Goal: Find specific page/section: Find specific page/section

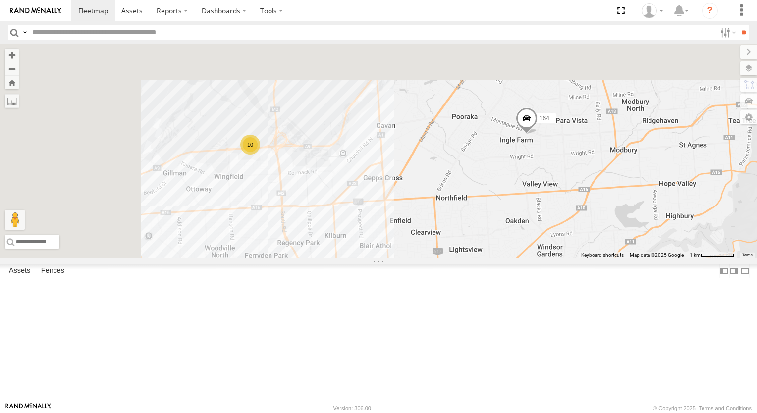
drag, startPoint x: 383, startPoint y: 195, endPoint x: 423, endPoint y: 308, distance: 119.9
click at [423, 259] on div "177 172 391 164 10" at bounding box center [378, 151] width 757 height 215
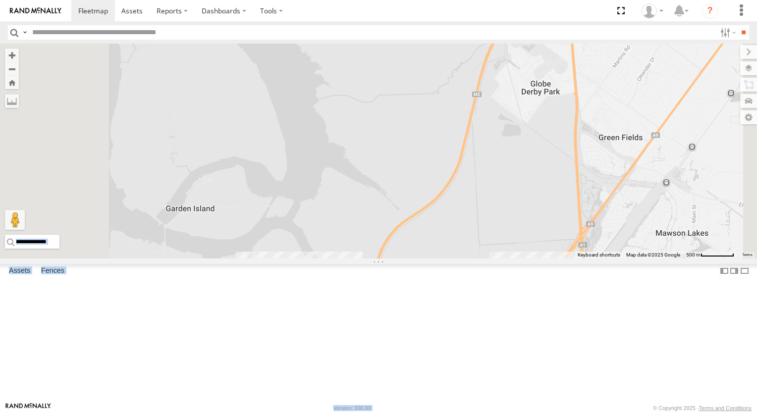
drag, startPoint x: 536, startPoint y: 305, endPoint x: 533, endPoint y: 242, distance: 63.0
click at [533, 242] on body at bounding box center [378, 206] width 757 height 413
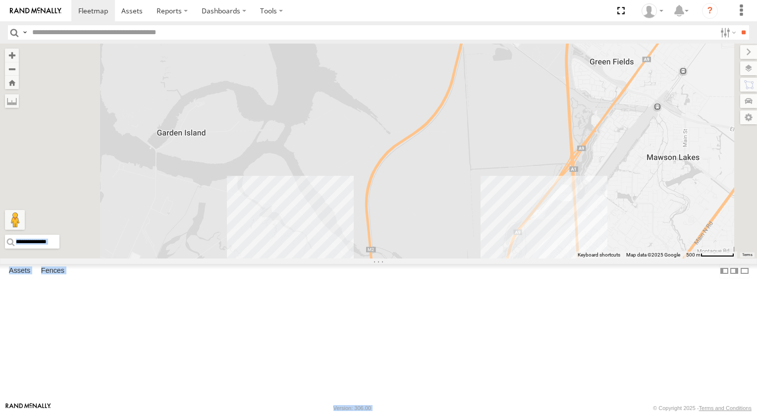
drag, startPoint x: 533, startPoint y: 242, endPoint x: 492, endPoint y: 147, distance: 103.8
click at [492, 147] on div "177 172 391 164" at bounding box center [378, 151] width 757 height 215
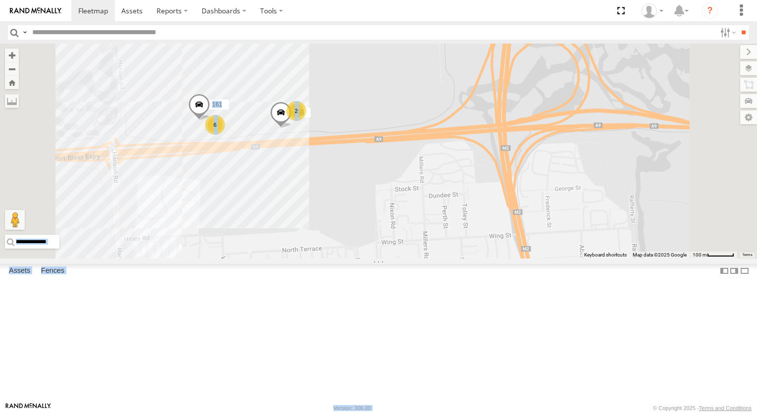
drag, startPoint x: 389, startPoint y: 239, endPoint x: 399, endPoint y: 265, distance: 27.4
click at [399, 259] on div "177 172 391 164 2 6 161 160" at bounding box center [378, 151] width 757 height 215
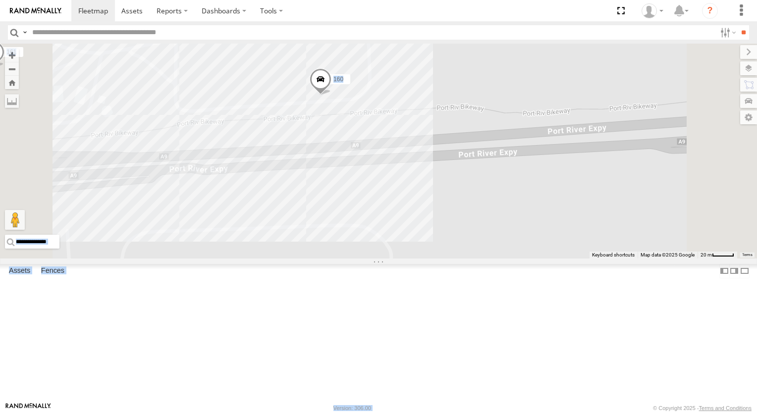
drag, startPoint x: 426, startPoint y: 261, endPoint x: 506, endPoint y: 311, distance: 95.3
click at [504, 259] on div "177 172 391 164 161 160 2" at bounding box center [378, 151] width 757 height 215
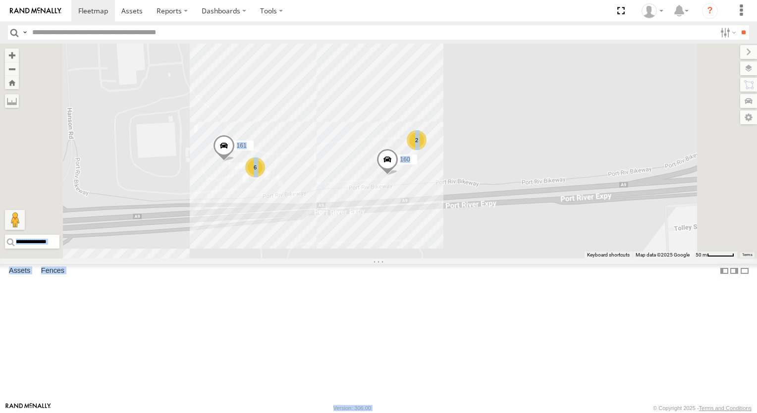
click at [415, 259] on div "177 172 391 164 161 160 2 6" at bounding box center [378, 151] width 757 height 215
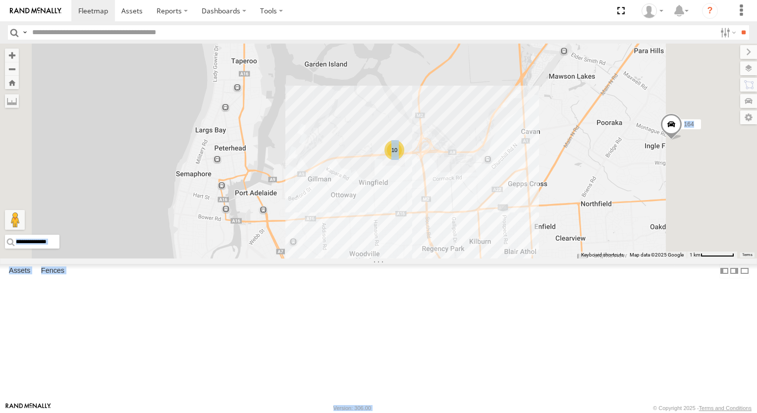
drag, startPoint x: 629, startPoint y: 318, endPoint x: 521, endPoint y: 193, distance: 164.7
click at [525, 205] on div "177 172 391 164 10" at bounding box center [378, 151] width 757 height 215
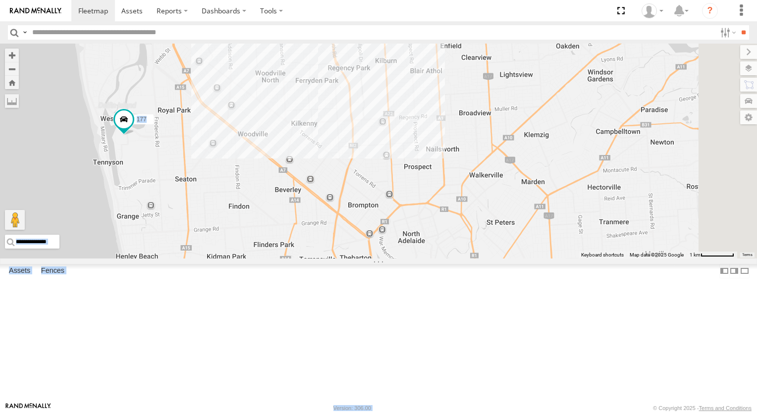
drag, startPoint x: 510, startPoint y: 288, endPoint x: 488, endPoint y: 181, distance: 109.2
click at [489, 186] on div "177 172 391 164 10" at bounding box center [378, 151] width 757 height 215
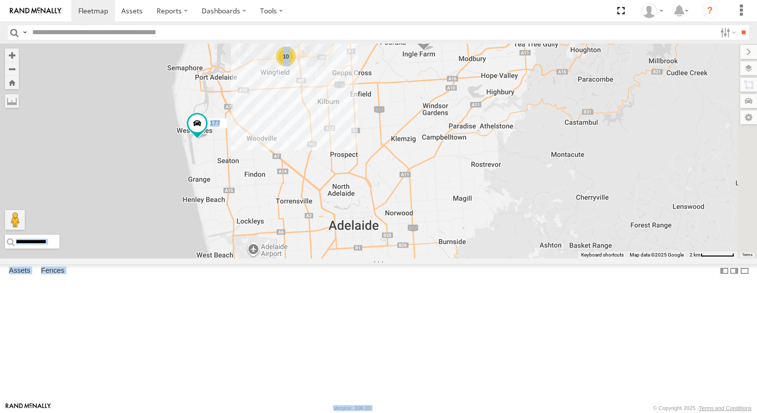
drag, startPoint x: 650, startPoint y: 271, endPoint x: 582, endPoint y: 324, distance: 86.1
click at [582, 259] on div "177 172 391 164 10" at bounding box center [378, 151] width 757 height 215
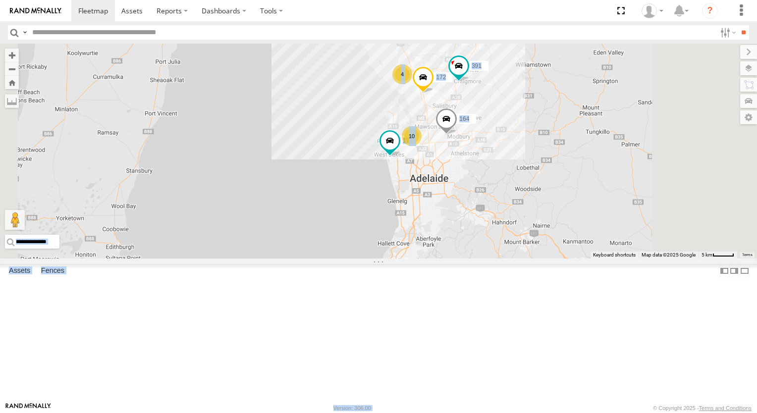
click at [341, 216] on div "177 172 391 164 10 4" at bounding box center [378, 151] width 757 height 215
click at [0, 0] on div "159 All Assets [PERSON_NAME] [PERSON_NAME] Group -34.83211 138.55345 Video" at bounding box center [0, 0] width 0 height 0
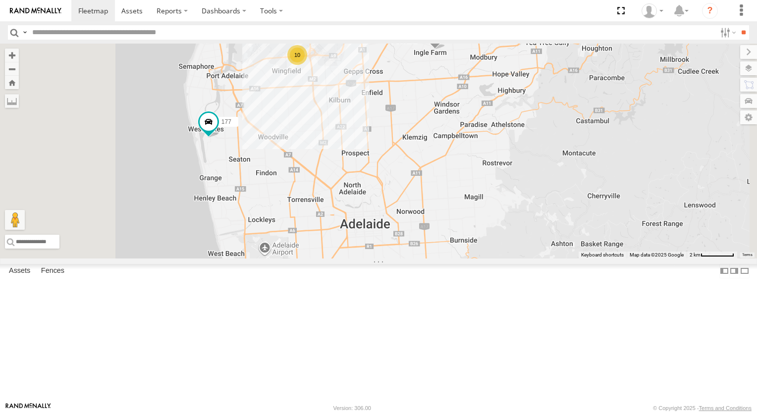
drag, startPoint x: 438, startPoint y: 236, endPoint x: 450, endPoint y: 189, distance: 48.6
click at [448, 194] on div "391 164 177 172 10" at bounding box center [378, 151] width 757 height 215
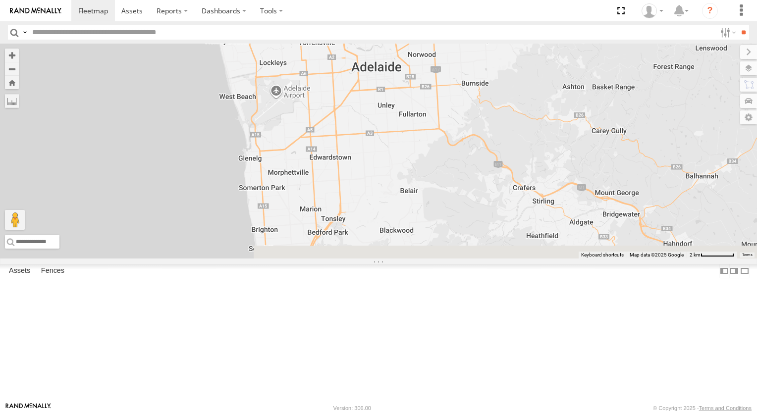
drag, startPoint x: 547, startPoint y: 319, endPoint x: 525, endPoint y: 274, distance: 49.9
click at [525, 259] on div "391 164 177 172 10" at bounding box center [378, 151] width 757 height 215
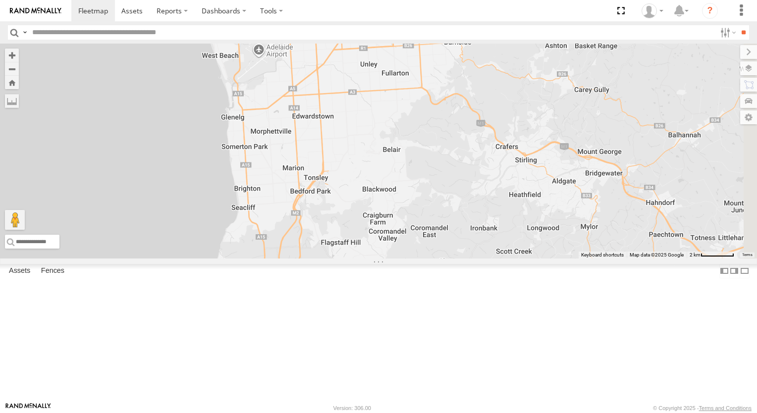
drag, startPoint x: 506, startPoint y: 257, endPoint x: 509, endPoint y: 395, distance: 138.3
click at [509, 259] on div "391 164 177 172 10" at bounding box center [378, 151] width 757 height 215
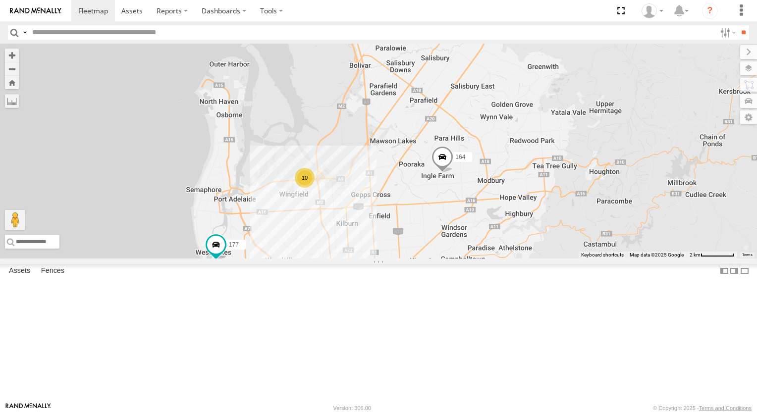
drag, startPoint x: 544, startPoint y: 306, endPoint x: 536, endPoint y: 327, distance: 22.3
click at [536, 259] on div "391 164 177 172 10" at bounding box center [378, 151] width 757 height 215
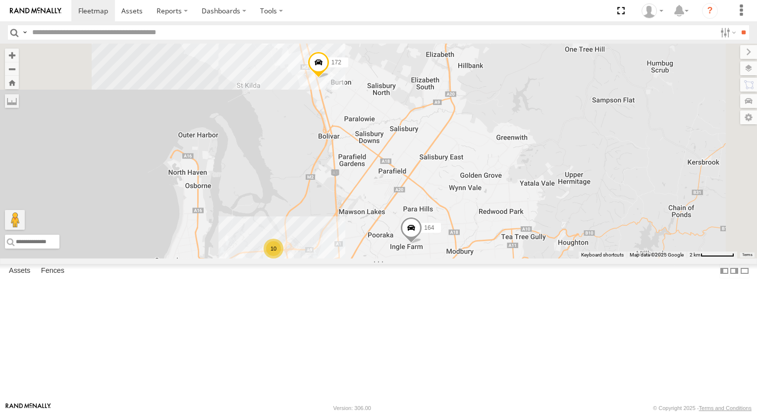
drag, startPoint x: 570, startPoint y: 309, endPoint x: 548, endPoint y: 353, distance: 49.2
click at [549, 259] on div "391 164 177 172 10 4" at bounding box center [378, 151] width 757 height 215
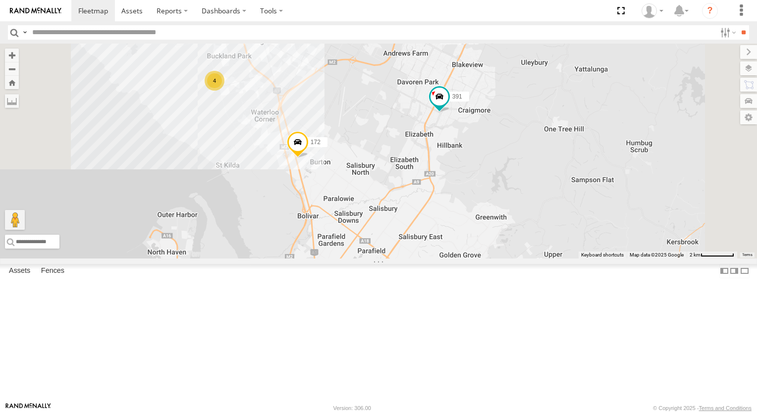
drag, startPoint x: 612, startPoint y: 256, endPoint x: 589, endPoint y: 355, distance: 102.3
click at [589, 259] on div "391 164 177 172 10 4" at bounding box center [378, 151] width 757 height 215
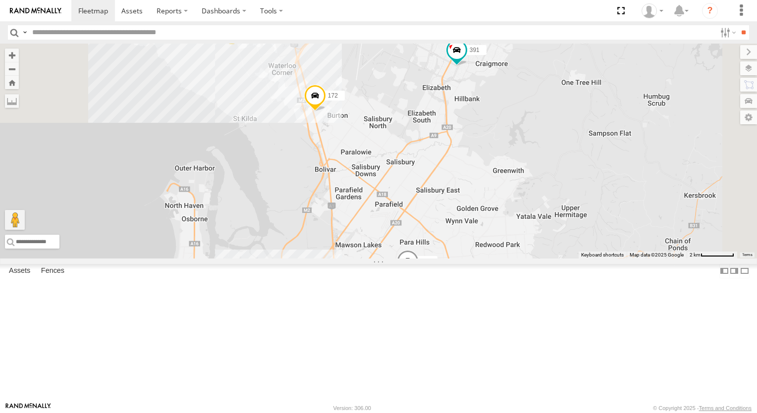
drag, startPoint x: 551, startPoint y: 338, endPoint x: 575, endPoint y: 257, distance: 84.8
click at [575, 257] on div "391 164 177 172 10 4" at bounding box center [378, 151] width 757 height 215
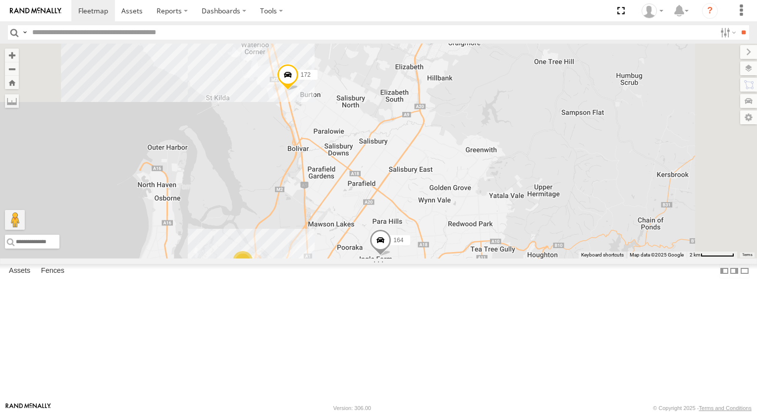
drag, startPoint x: 599, startPoint y: 351, endPoint x: 500, endPoint y: 313, distance: 105.4
click at [506, 259] on div "391 164 177 172 10 4" at bounding box center [378, 151] width 757 height 215
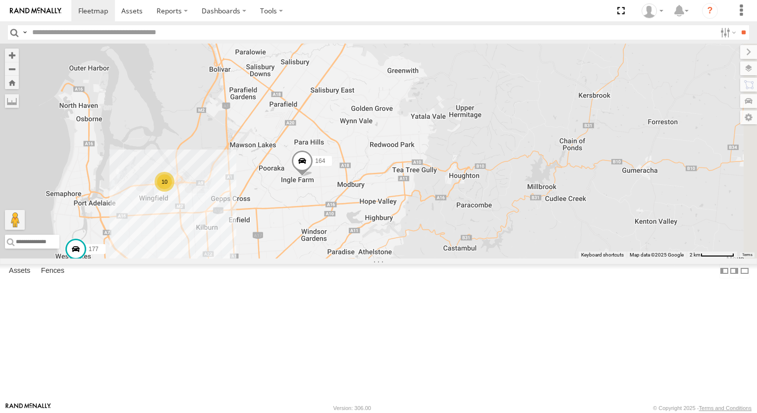
drag, startPoint x: 445, startPoint y: 330, endPoint x: 519, endPoint y: 223, distance: 129.9
click at [513, 230] on div "391 164 177 172 10 4" at bounding box center [378, 151] width 757 height 215
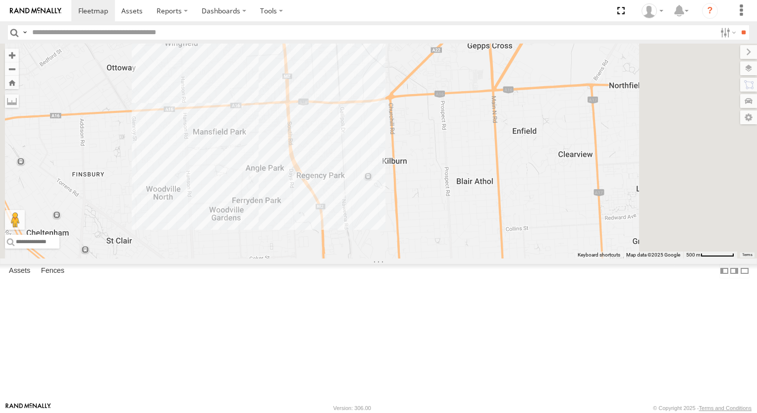
drag, startPoint x: 360, startPoint y: 184, endPoint x: 388, endPoint y: 307, distance: 125.6
click at [388, 259] on div "391 164 177 172 2 8" at bounding box center [378, 151] width 757 height 215
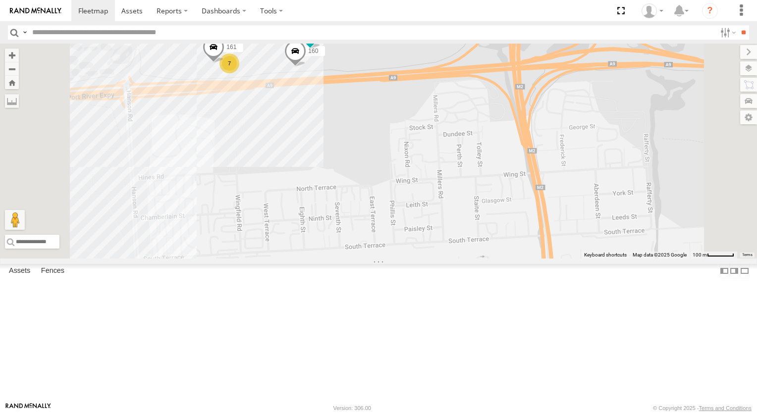
drag, startPoint x: 381, startPoint y: 195, endPoint x: 376, endPoint y: 273, distance: 77.4
click at [376, 259] on div "391 164 177 172 178 7 161 160" at bounding box center [378, 151] width 757 height 215
